Goal: Transaction & Acquisition: Purchase product/service

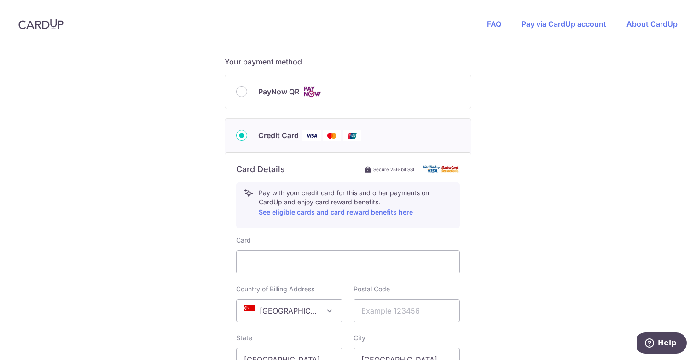
scroll to position [281, 0]
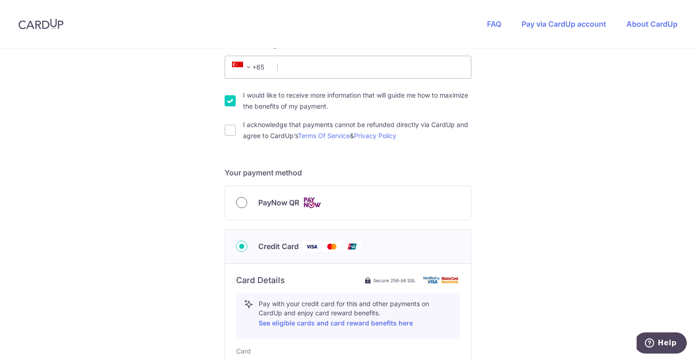
click at [245, 202] on input "PayNow QR" at bounding box center [241, 202] width 11 height 11
radio input "true"
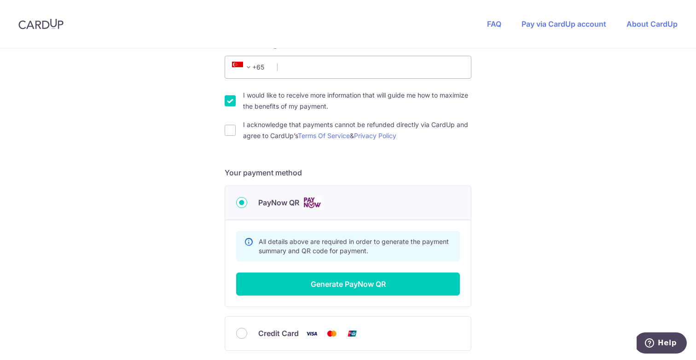
scroll to position [192, 0]
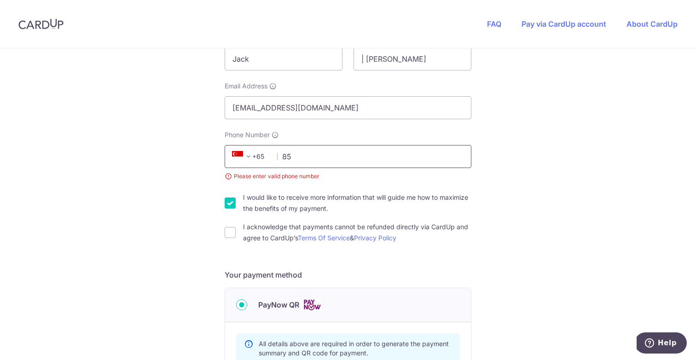
type input "8"
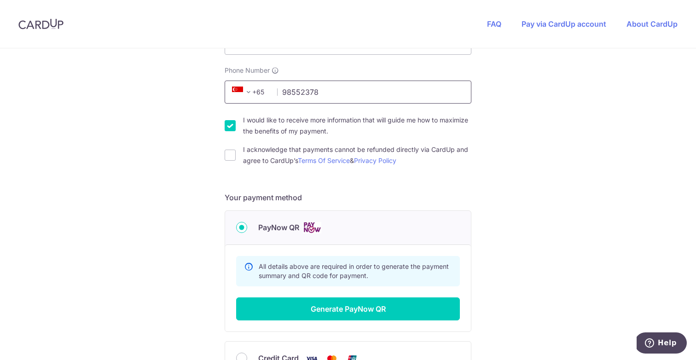
scroll to position [265, 0]
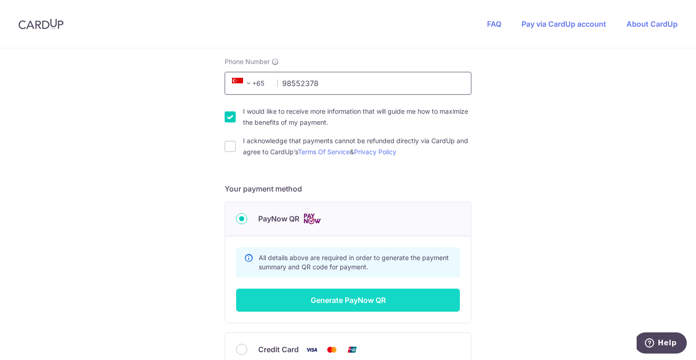
type input "98552378"
click at [349, 292] on button "Generate PayNow QR" at bounding box center [348, 300] width 224 height 23
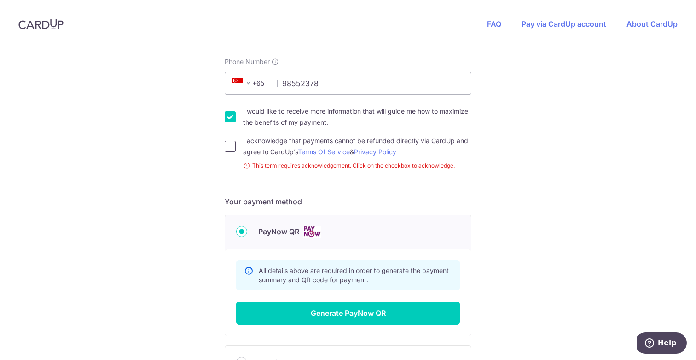
click at [228, 146] on input "I acknowledge that payments cannot be refunded directly via CardUp and agree to…" at bounding box center [230, 146] width 11 height 11
checkbox input "true"
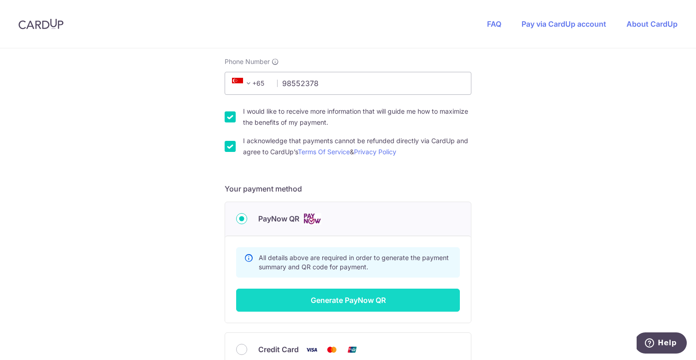
click at [338, 297] on button "Generate PayNow QR" at bounding box center [348, 300] width 224 height 23
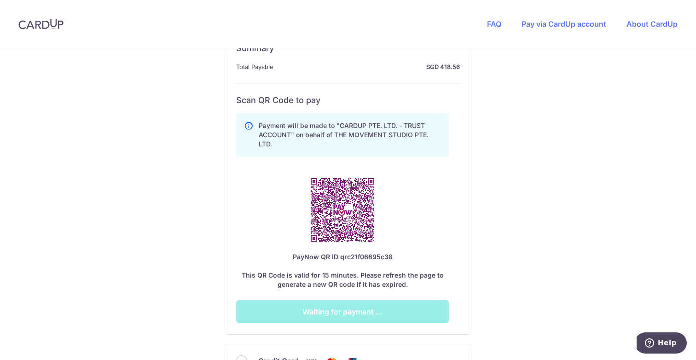
scroll to position [482, 0]
